Goal: Task Accomplishment & Management: Complete application form

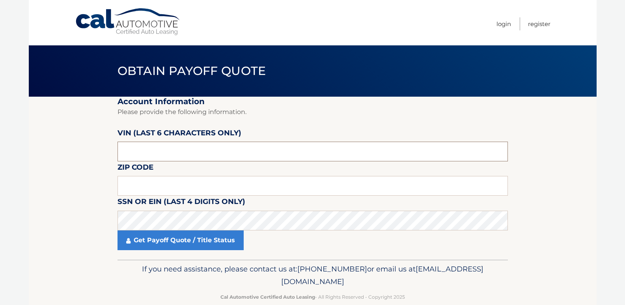
click at [137, 153] on input "text" at bounding box center [312, 151] width 390 height 20
type input "426945"
drag, startPoint x: 172, startPoint y: 185, endPoint x: 130, endPoint y: 184, distance: 42.2
click at [171, 185] on input "text" at bounding box center [312, 186] width 390 height 20
click at [136, 186] on input "text" at bounding box center [312, 186] width 390 height 20
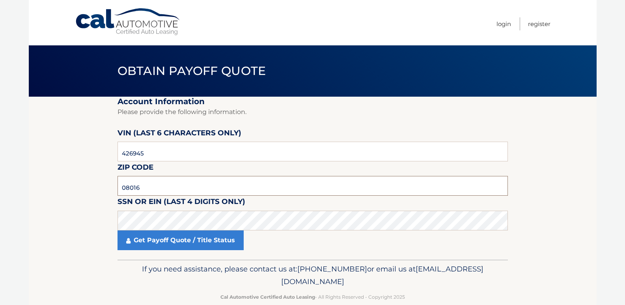
type input "08016"
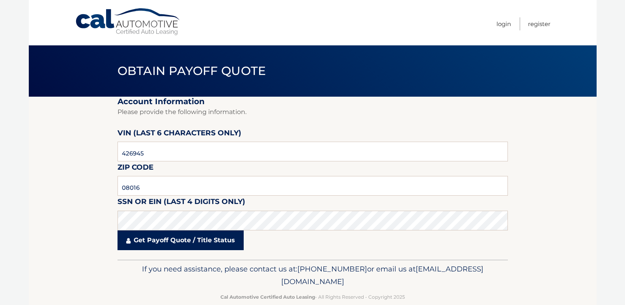
click at [166, 240] on link "Get Payoff Quote / Title Status" at bounding box center [180, 240] width 126 height 20
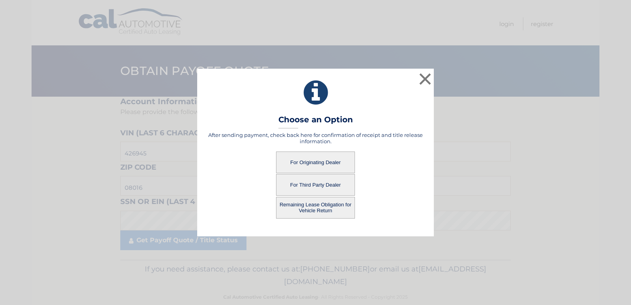
click at [296, 162] on button "For Originating Dealer" at bounding box center [315, 162] width 79 height 22
click at [323, 161] on button "For Originating Dealer" at bounding box center [315, 162] width 79 height 22
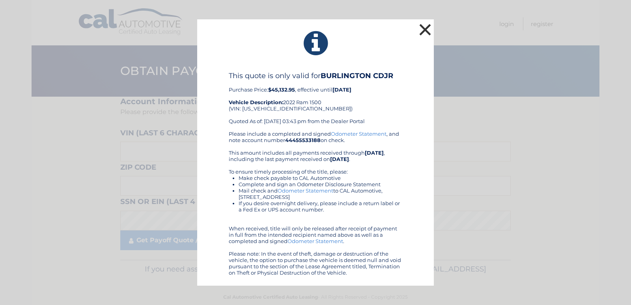
click at [422, 29] on button "×" at bounding box center [425, 30] width 16 height 16
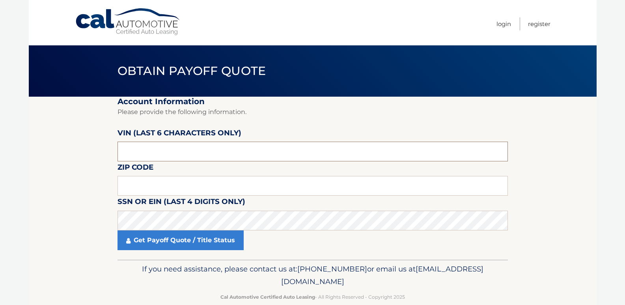
click at [136, 151] on input "text" at bounding box center [312, 151] width 390 height 20
click at [156, 183] on input "text" at bounding box center [312, 186] width 390 height 20
click at [178, 149] on input "text" at bounding box center [312, 151] width 390 height 20
type input "426945"
click at [139, 189] on input "text" at bounding box center [312, 186] width 390 height 20
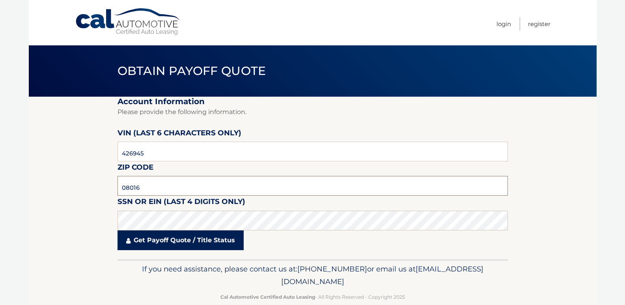
type input "08016"
click at [157, 244] on link "Get Payoff Quote / Title Status" at bounding box center [180, 240] width 126 height 20
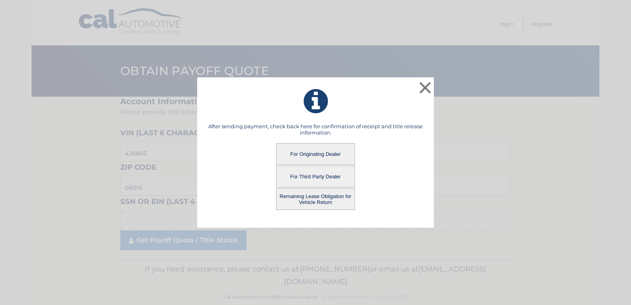
click at [295, 199] on button "Remaining Lease Obligation for Vehicle Return" at bounding box center [315, 199] width 79 height 22
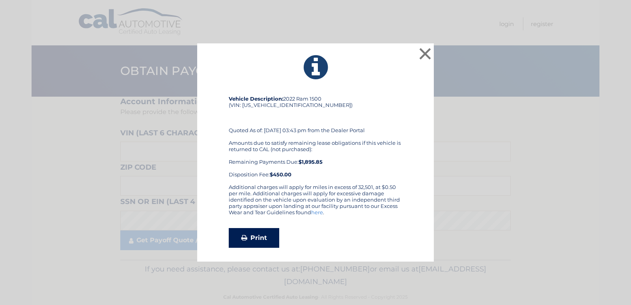
click at [261, 237] on link "Print" at bounding box center [254, 238] width 50 height 20
click at [423, 58] on button "×" at bounding box center [425, 54] width 16 height 16
